Goal: Navigation & Orientation: Find specific page/section

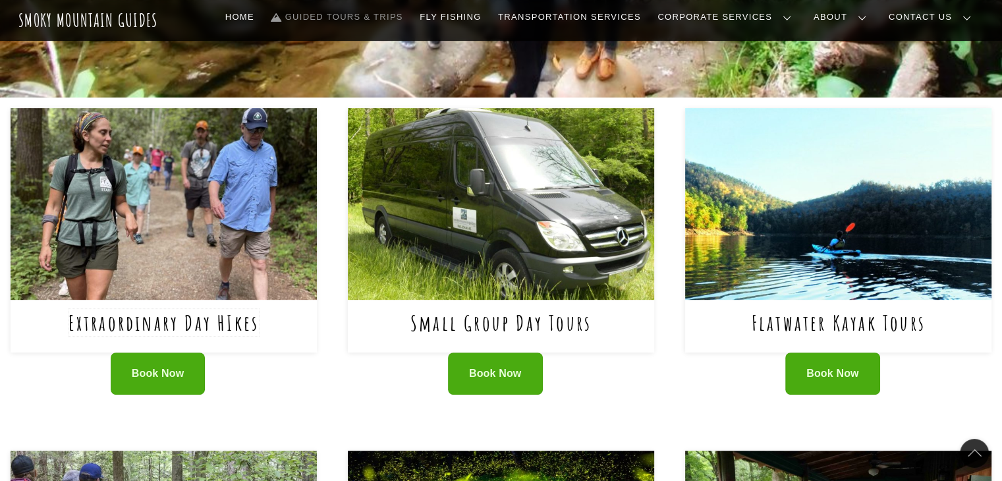
click at [248, 318] on link "Extraordinary Day HIkes" at bounding box center [164, 322] width 191 height 27
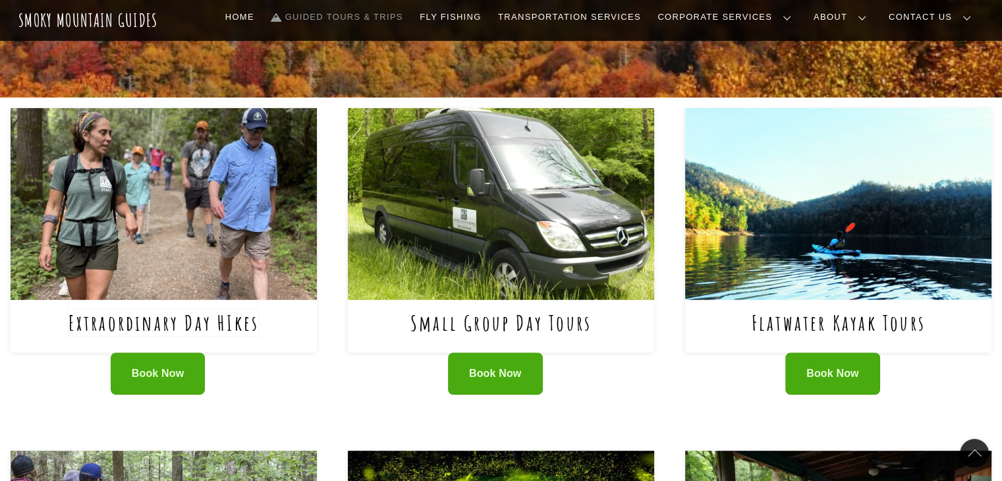
click at [221, 323] on link "Extraordinary Day HIkes" at bounding box center [164, 322] width 191 height 27
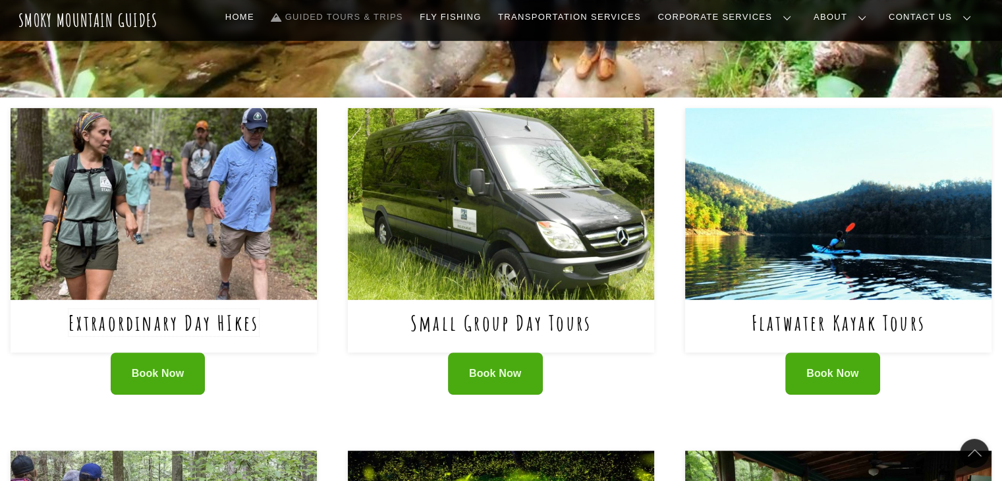
click at [236, 318] on link "Extraordinary Day HIkes" at bounding box center [164, 322] width 191 height 27
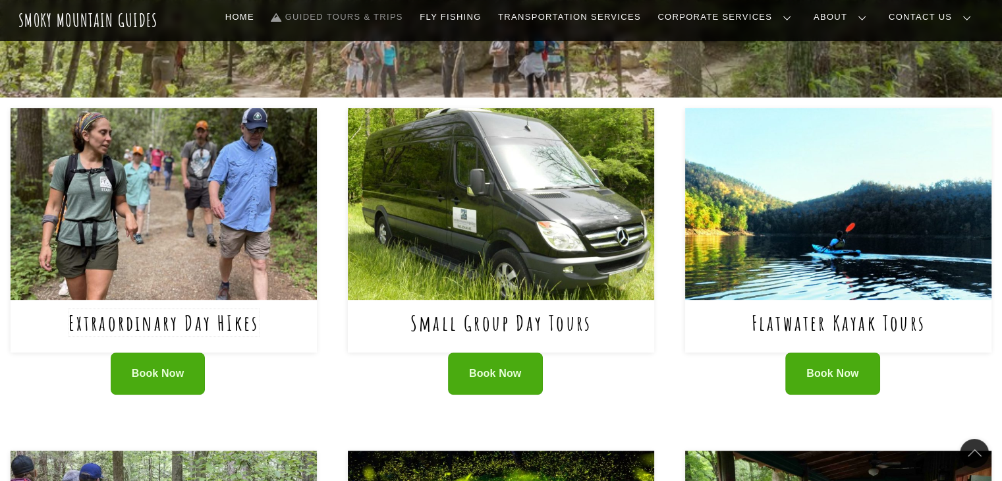
click at [232, 319] on link "Extraordinary Day HIkes" at bounding box center [164, 322] width 191 height 27
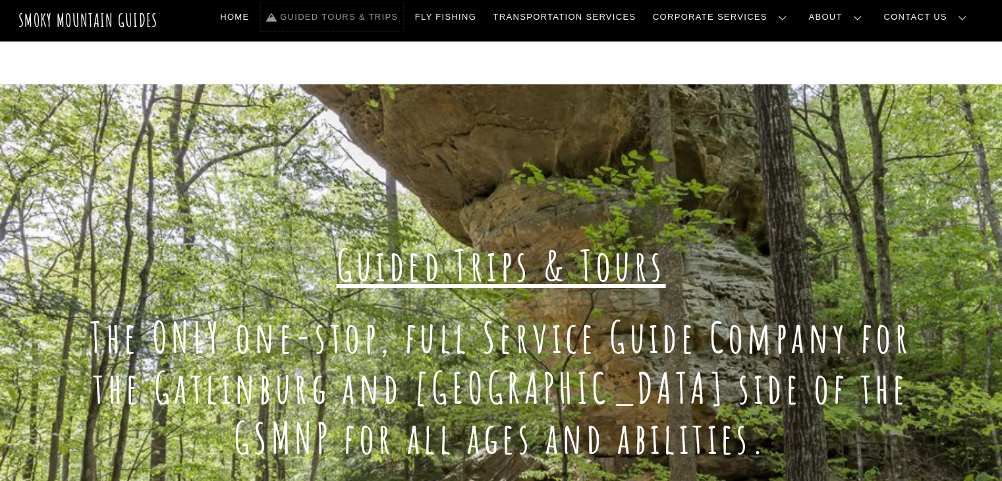
click at [403, 16] on link "Guided Tours & Trips" at bounding box center [332, 17] width 142 height 28
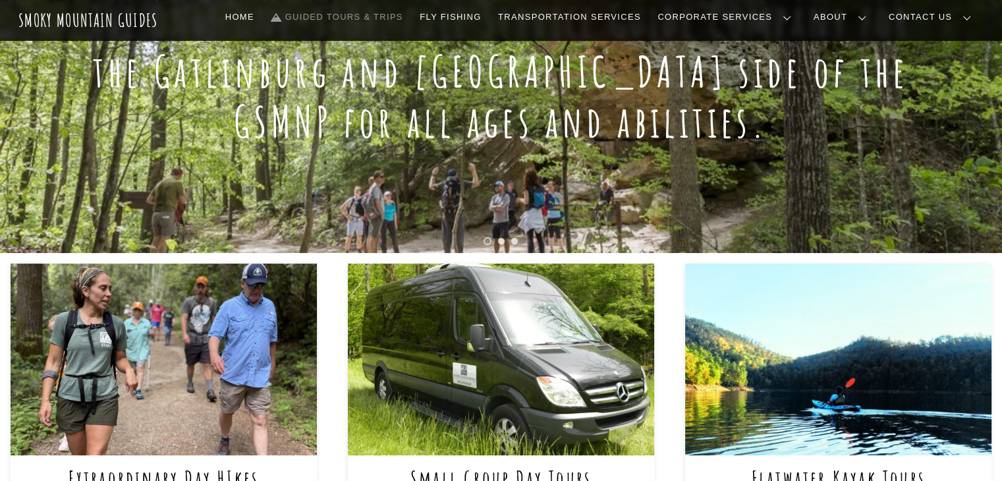
scroll to position [453, 0]
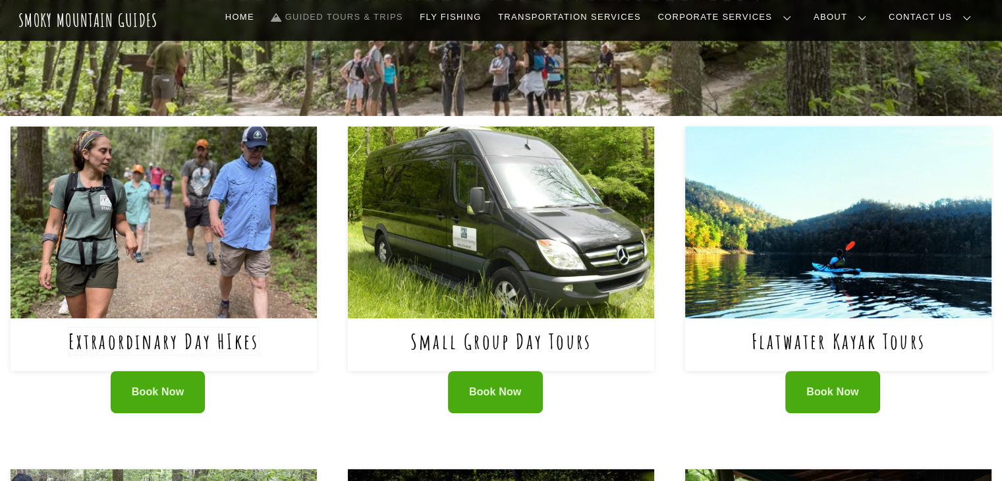
click at [237, 342] on link "Extraordinary Day HIkes" at bounding box center [164, 340] width 191 height 27
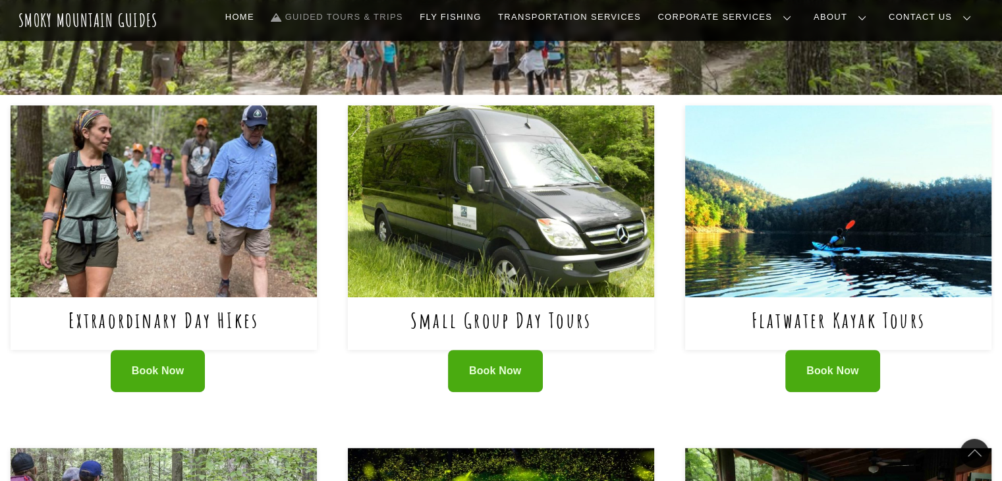
scroll to position [476, 0]
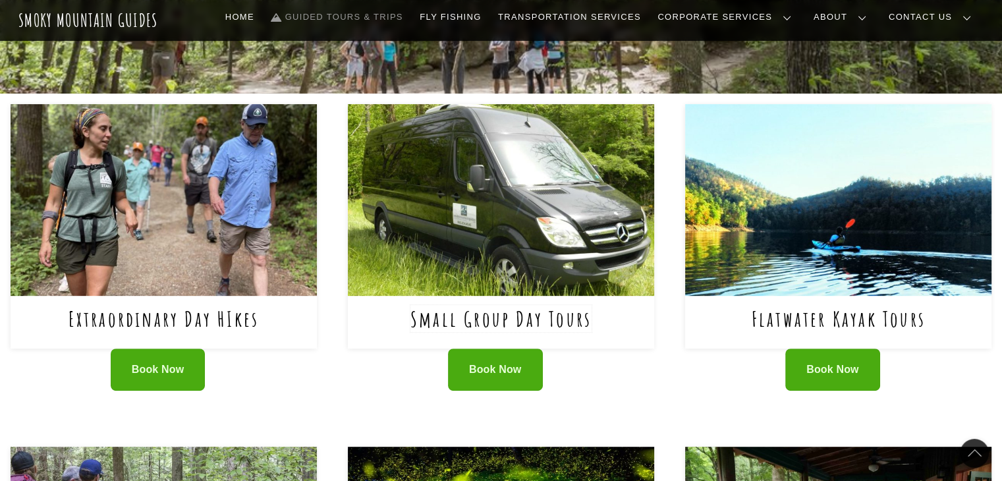
click at [534, 315] on link "Small Group Day Tours" at bounding box center [500, 318] width 181 height 27
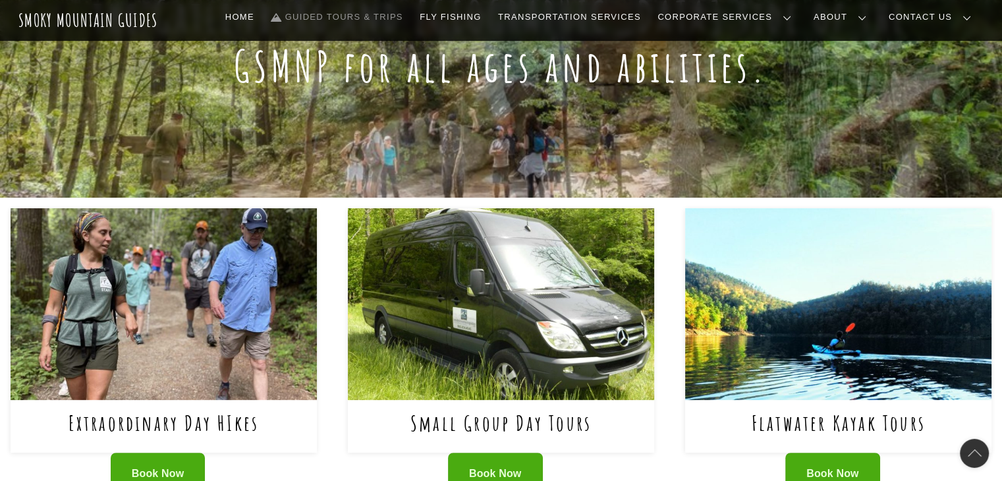
scroll to position [443, 0]
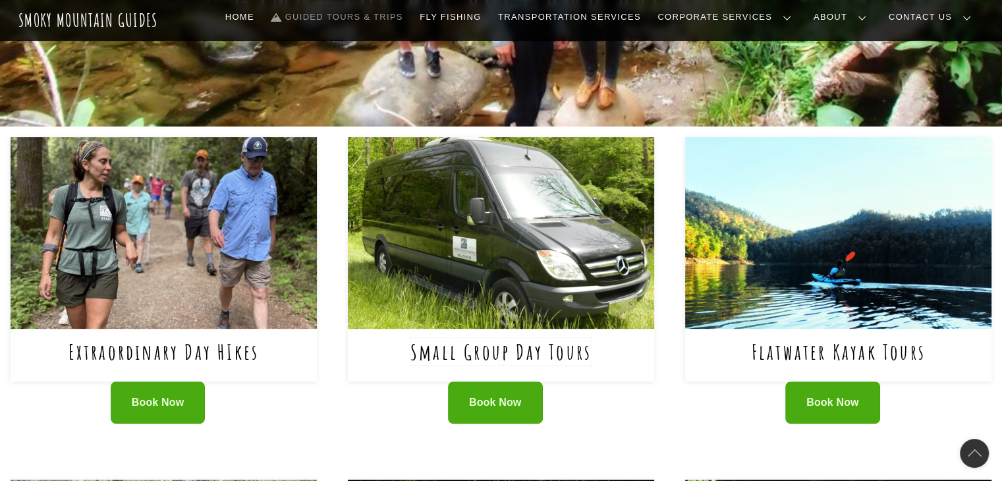
click at [530, 349] on link "Small Group Day Tours" at bounding box center [500, 351] width 181 height 27
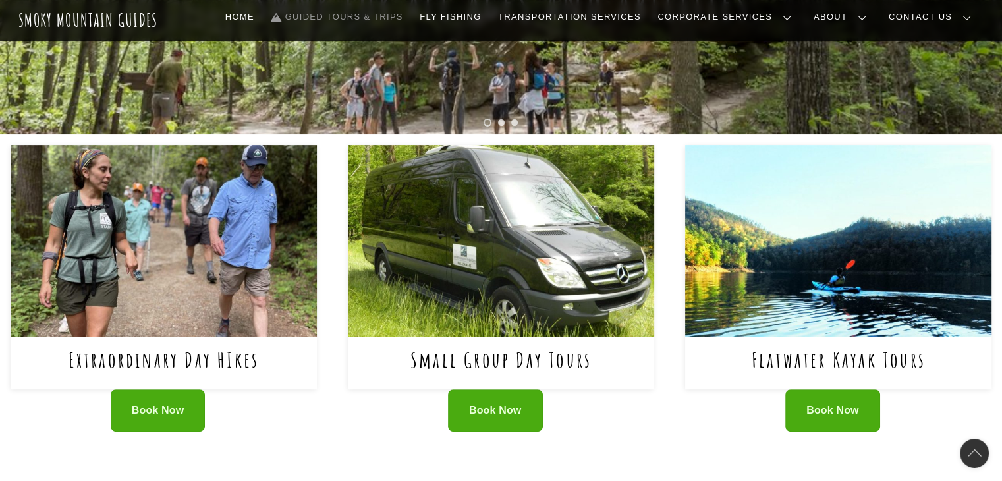
scroll to position [434, 0]
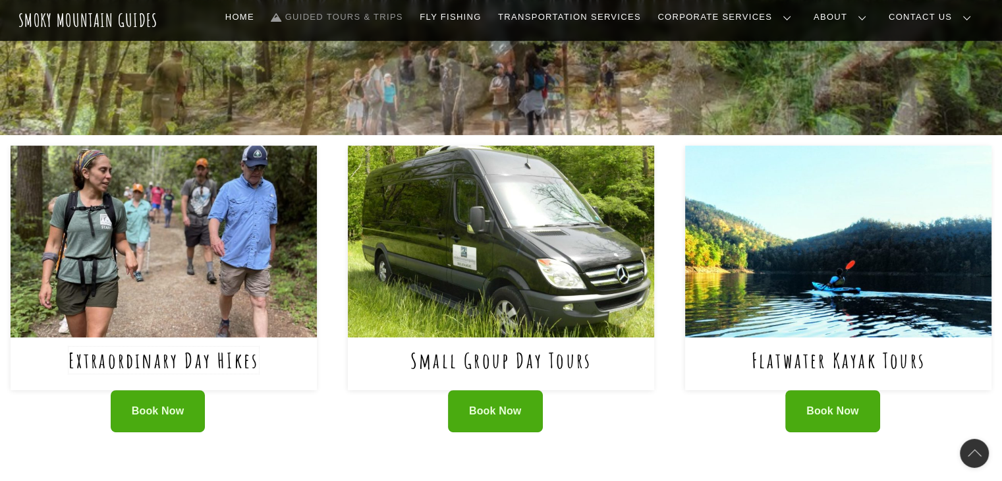
click at [245, 364] on link "Extraordinary Day HIkes" at bounding box center [164, 359] width 191 height 27
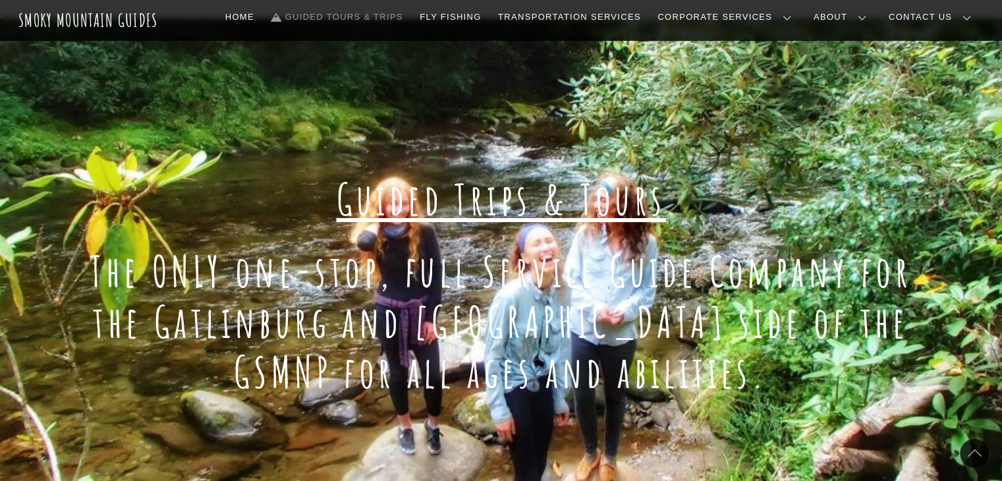
scroll to position [65, 0]
click at [400, 20] on link "Guided Tours & Trips" at bounding box center [337, 17] width 142 height 28
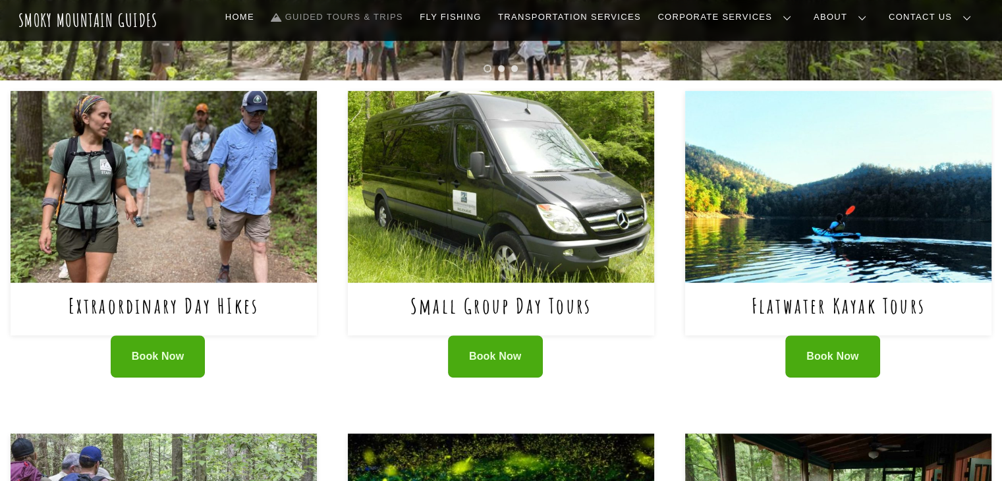
scroll to position [514, 0]
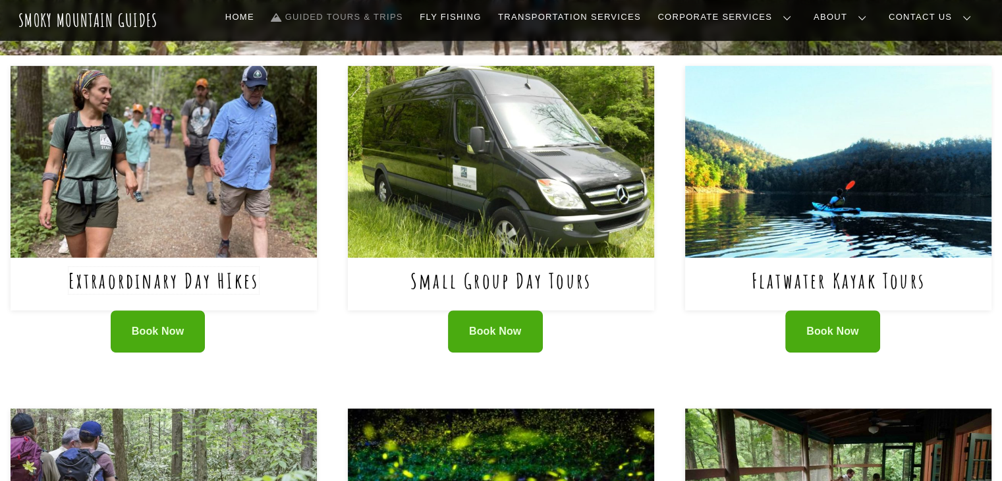
click at [242, 283] on link "Extraordinary Day HIkes" at bounding box center [164, 280] width 191 height 27
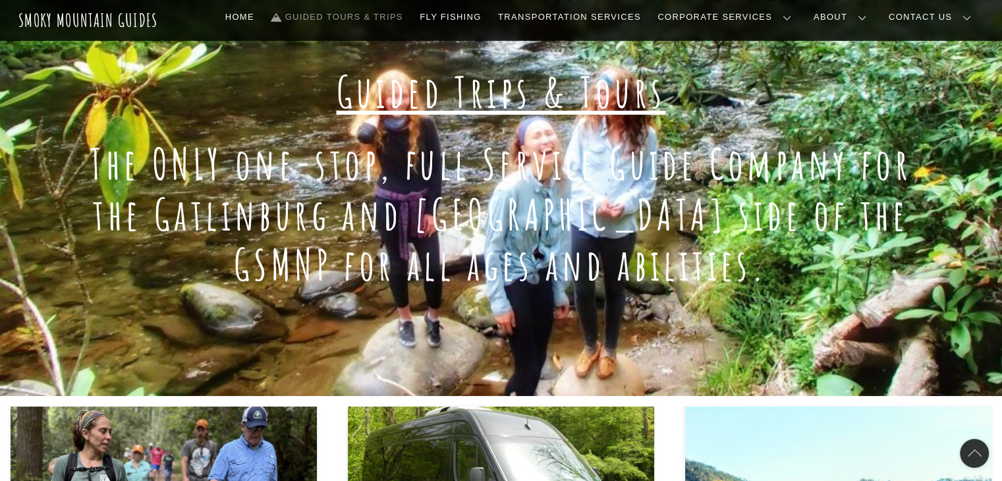
scroll to position [0, 0]
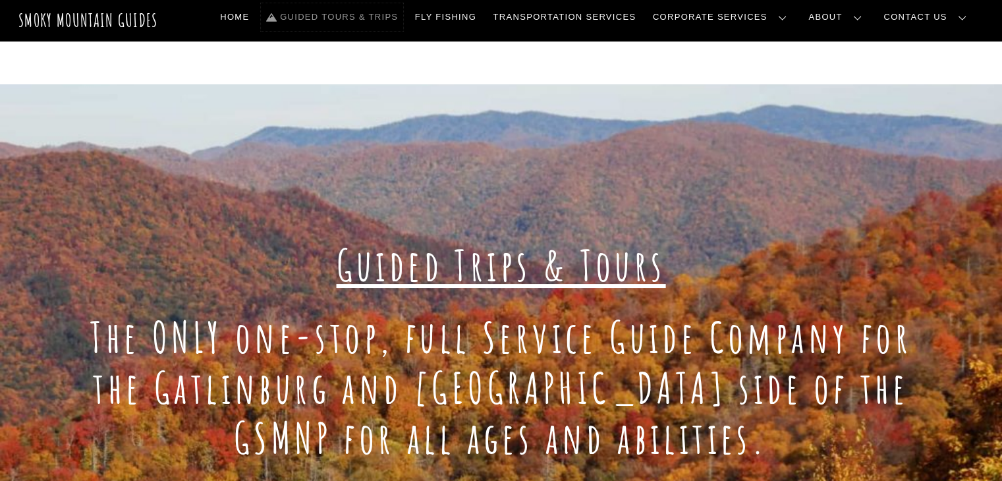
click at [403, 16] on link "Guided Tours & Trips" at bounding box center [332, 17] width 142 height 28
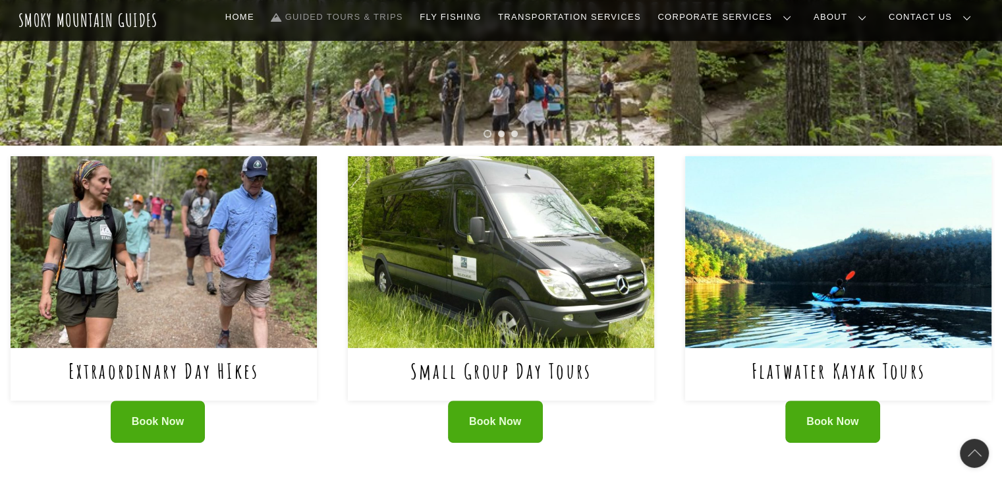
scroll to position [495, 0]
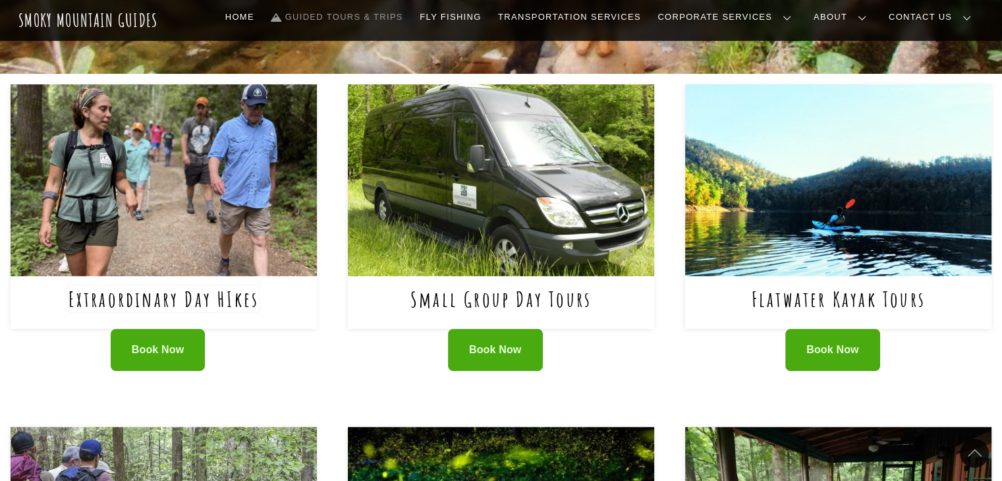
click at [244, 300] on link "Extraordinary Day HIkes" at bounding box center [164, 298] width 191 height 27
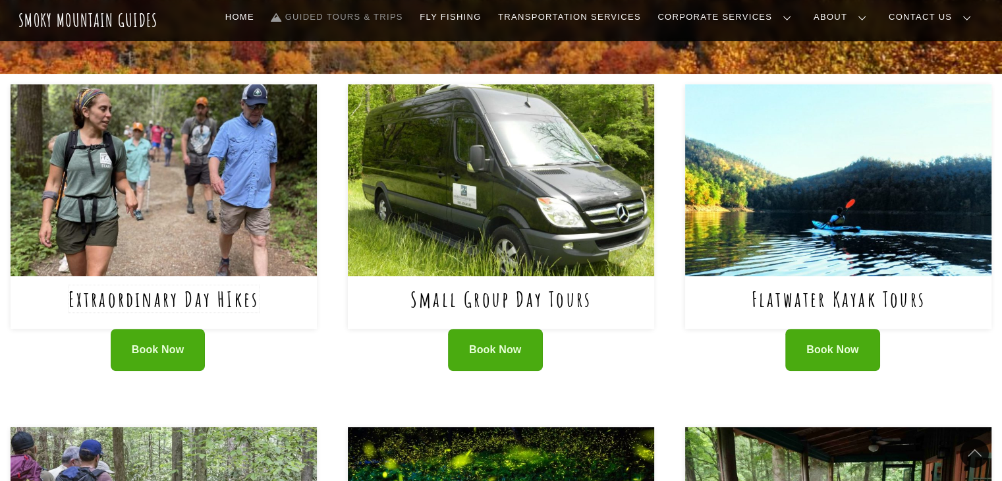
click at [237, 295] on link "Extraordinary Day HIkes" at bounding box center [164, 298] width 191 height 27
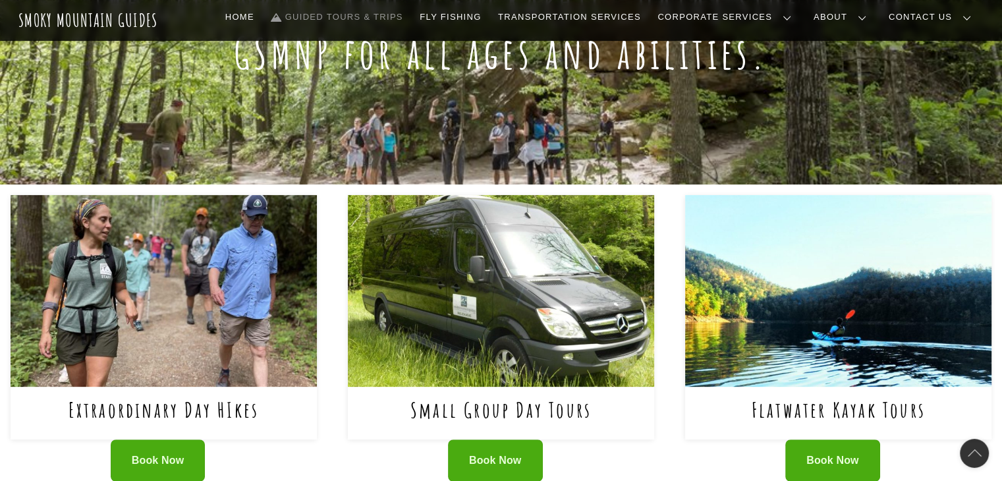
scroll to position [480, 0]
